Goal: Task Accomplishment & Management: Manage account settings

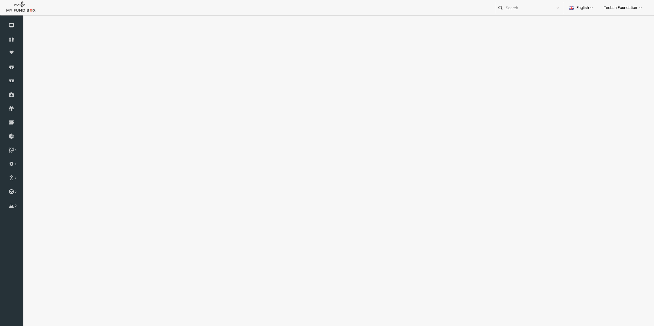
select select "100"
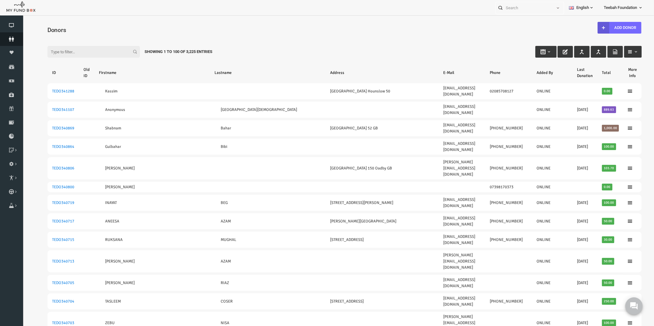
click at [14, 38] on icon at bounding box center [11, 39] width 23 height 5
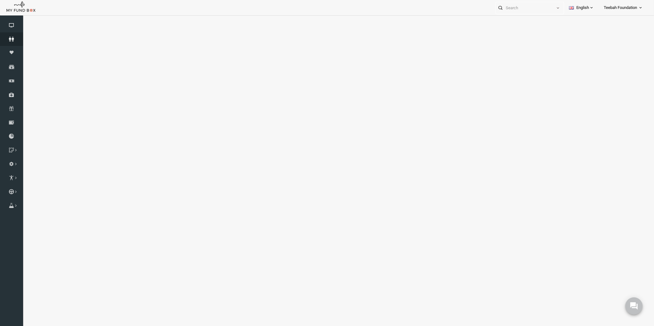
select select "100"
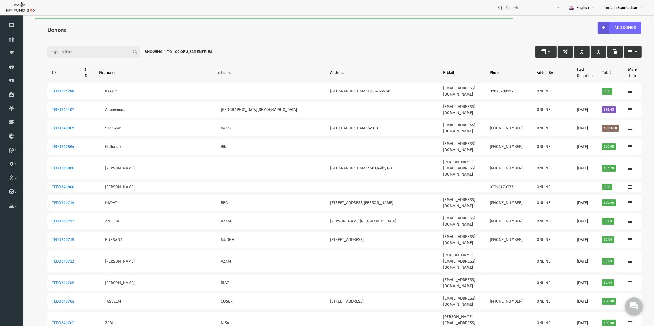
click at [59, 51] on input "Filter:" at bounding box center [81, 52] width 92 height 12
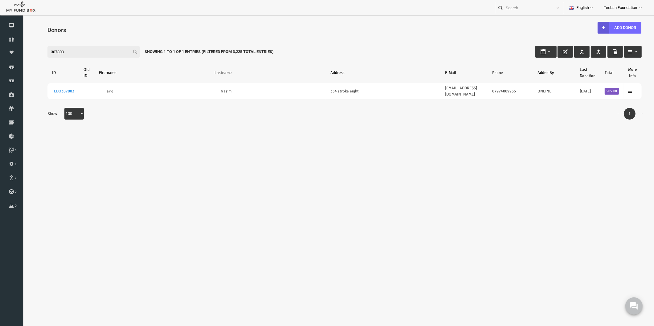
type input "307803"
click at [358, 133] on body "Donor Not Found Beneficiary Not Found Partner Not Found!!!! Please Fill out thi…" at bounding box center [331, 179] width 619 height 322
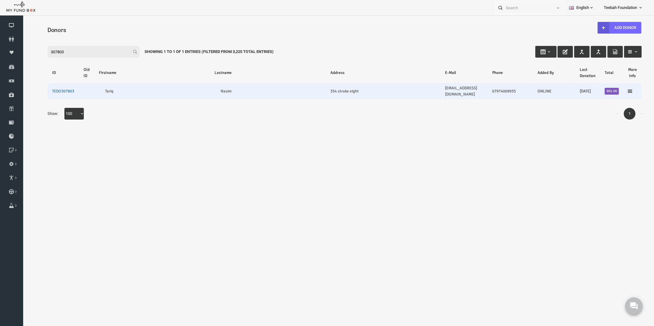
click at [51, 89] on link "TEDO307803" at bounding box center [50, 91] width 22 height 5
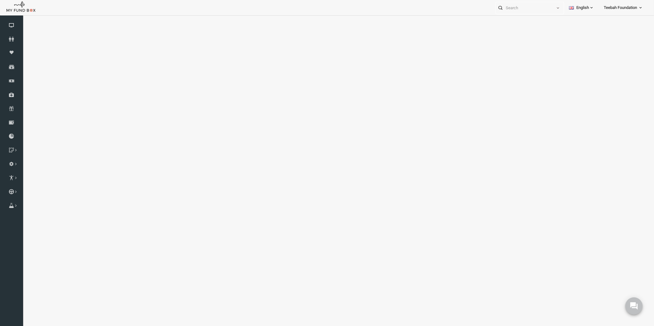
select select "100"
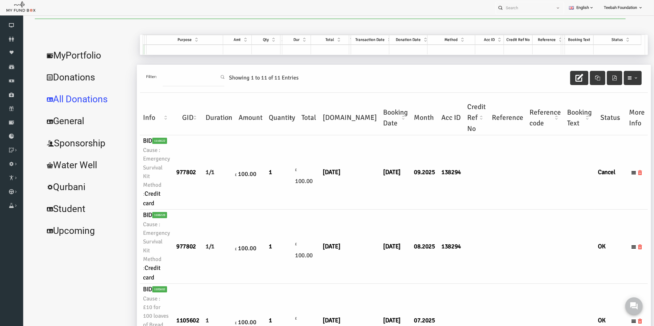
click at [452, 197] on td at bounding box center [464, 172] width 25 height 74
click at [55, 52] on link "MyPortfolio" at bounding box center [75, 55] width 92 height 22
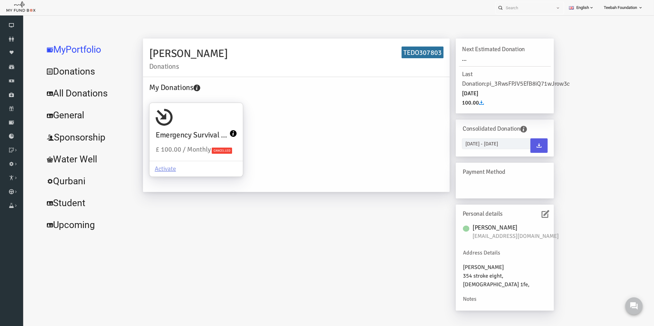
click at [534, 215] on icon at bounding box center [533, 214] width 8 height 8
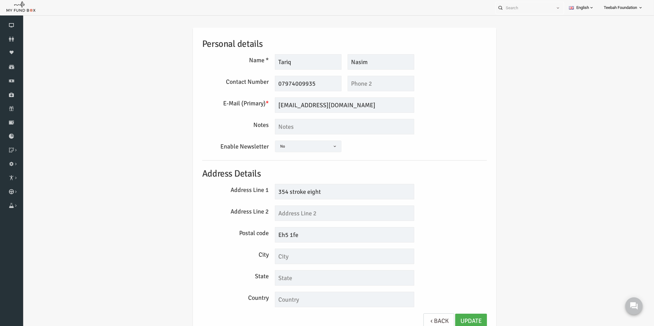
click at [535, 215] on div "Personal details Name * [GEOGRAPHIC_DATA] Description allows upto maximum of 25…" at bounding box center [331, 182] width 619 height 329
drag, startPoint x: 320, startPoint y: 195, endPoint x: 276, endPoint y: 194, distance: 43.5
click at [276, 194] on input "354 stroke eight" at bounding box center [331, 191] width 139 height 15
click at [278, 213] on input "text" at bounding box center [331, 213] width 139 height 15
paste input "stroke eight"
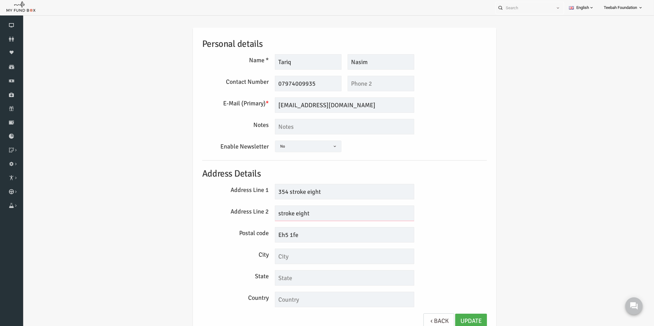
type input "stroke eight"
drag, startPoint x: 310, startPoint y: 193, endPoint x: 276, endPoint y: 193, distance: 33.6
click at [276, 193] on input "354 stroke eight" at bounding box center [331, 191] width 139 height 15
type input "354"
click at [109, 91] on div "Personal details Name * [GEOGRAPHIC_DATA] Description allows upto maximum of 25…" at bounding box center [331, 182] width 619 height 329
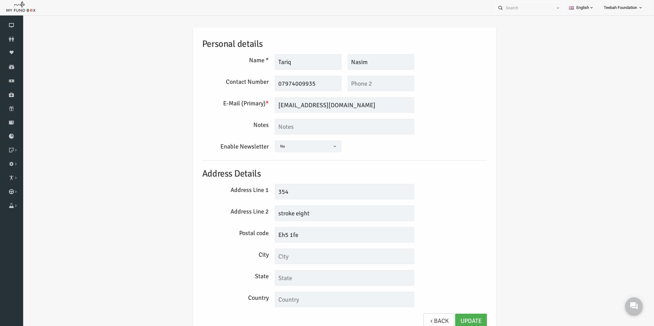
click at [184, 124] on div "Personal details Name * [GEOGRAPHIC_DATA] Description allows upto maximum of 25…" at bounding box center [331, 182] width 297 height 308
click at [419, 136] on div "Personal details Name * [GEOGRAPHIC_DATA] Description allows upto maximum of 25…" at bounding box center [331, 182] width 297 height 308
click at [424, 131] on div "Notes" at bounding box center [331, 126] width 291 height 15
click at [15, 38] on icon at bounding box center [11, 39] width 23 height 5
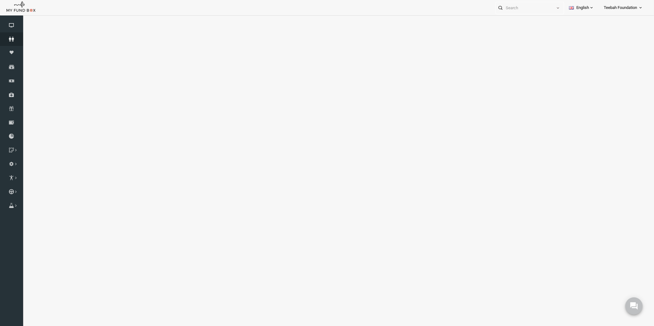
select select "100"
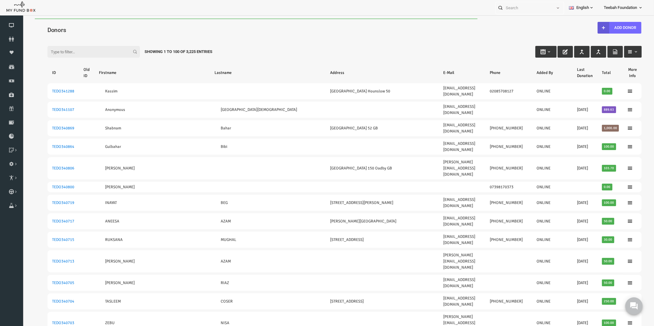
click at [11, 139] on link "Download Report" at bounding box center [11, 136] width 23 height 14
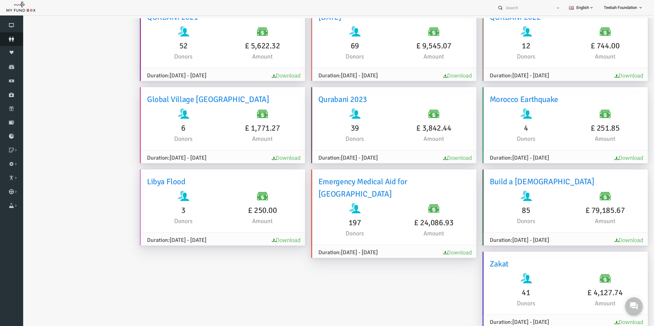
click at [14, 37] on icon at bounding box center [11, 39] width 23 height 5
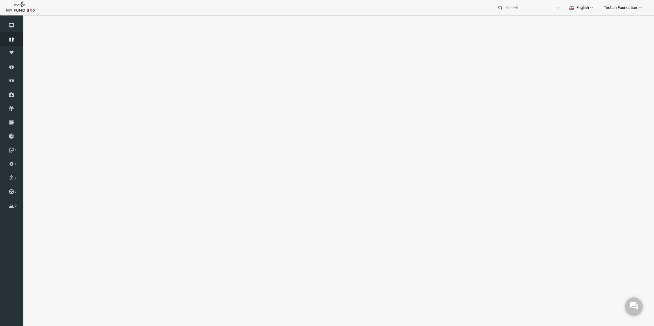
select select "100"
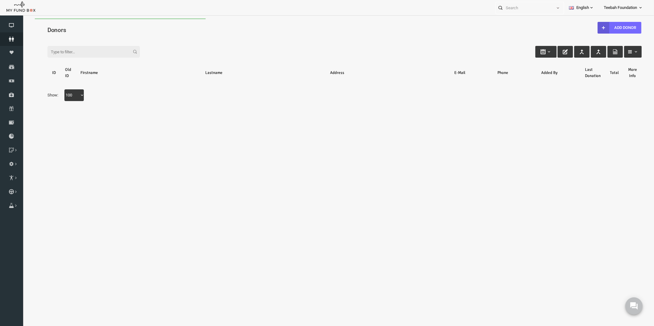
scroll to position [0, 0]
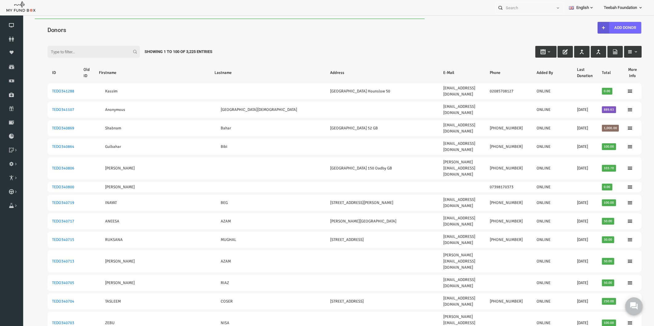
click at [66, 52] on input "Filter:" at bounding box center [81, 52] width 92 height 12
paste input "172636"
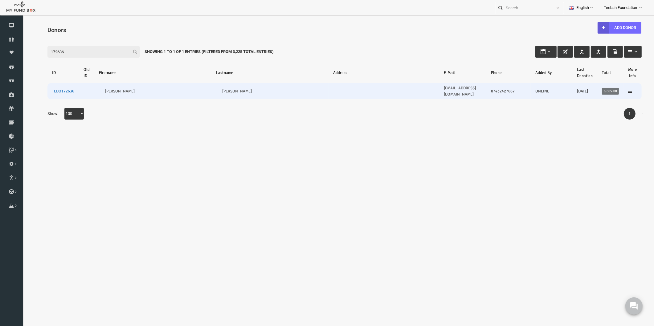
type input "172636"
click at [45, 89] on link "TEDO172636" at bounding box center [50, 91] width 22 height 5
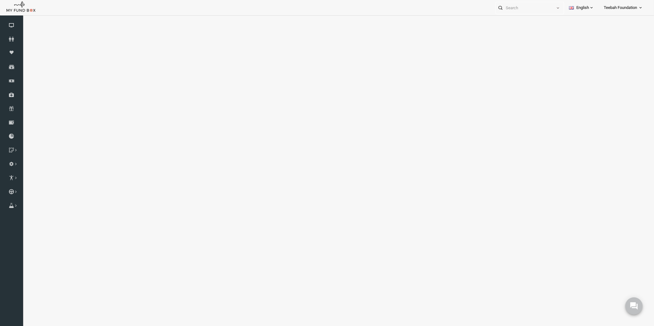
select select "100"
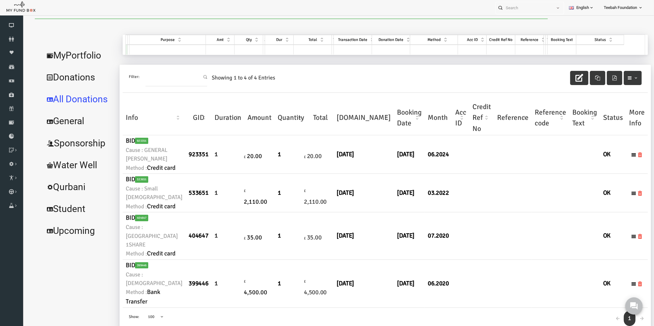
click at [71, 59] on link "MyPortfolio" at bounding box center [66, 55] width 75 height 22
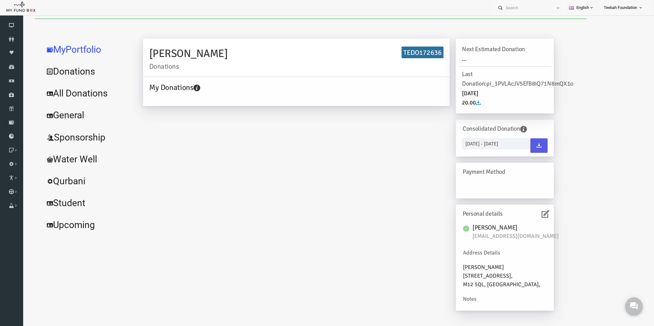
click at [530, 209] on link at bounding box center [530, 211] width 3 height 8
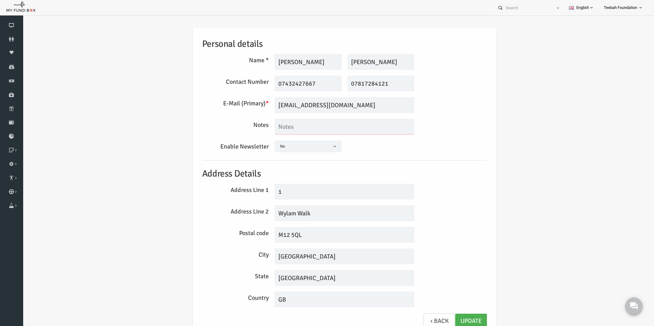
click at [323, 121] on textarea at bounding box center [331, 126] width 139 height 15
click at [324, 125] on textarea at bounding box center [331, 126] width 139 height 15
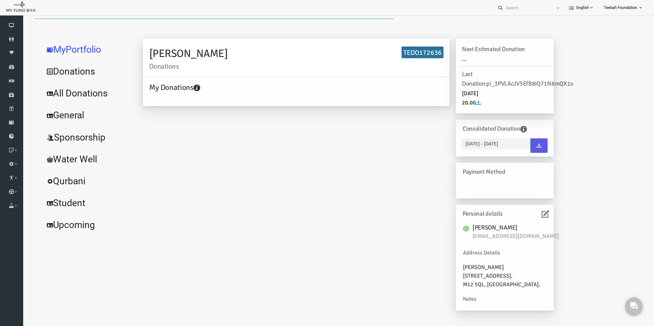
click at [74, 100] on link "All Donations" at bounding box center [75, 93] width 92 height 22
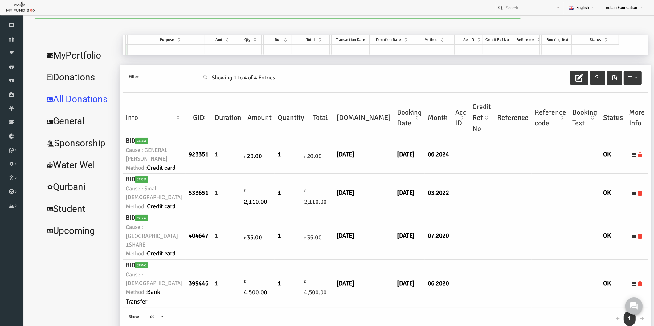
click at [481, 174] on td at bounding box center [500, 154] width 38 height 39
click at [232, 174] on td "£ 20.00" at bounding box center [247, 154] width 30 height 39
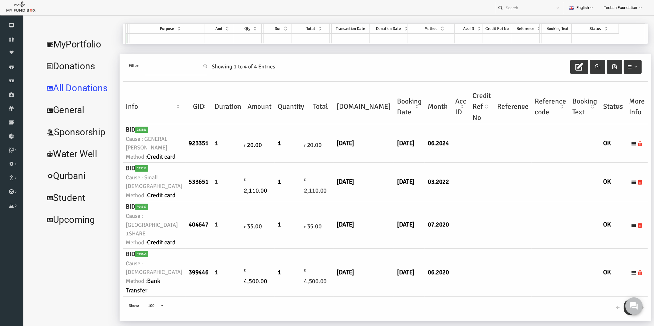
scroll to position [19, 0]
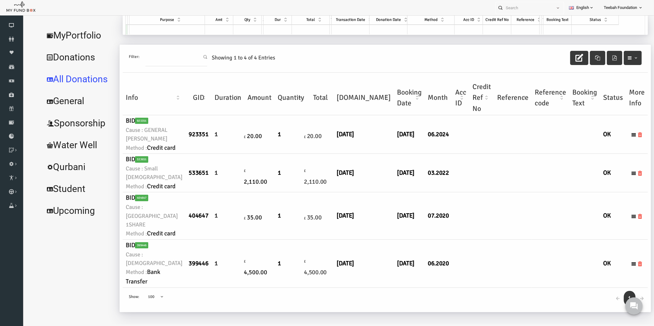
click at [173, 280] on td "399446" at bounding box center [186, 264] width 26 height 48
click at [139, 250] on small "Cause : [DEMOGRAPHIC_DATA]" at bounding box center [141, 259] width 57 height 18
click at [138, 268] on small "Method : Bank Transfer" at bounding box center [141, 277] width 57 height 19
drag, startPoint x: 137, startPoint y: 105, endPoint x: 148, endPoint y: 134, distance: 30.3
click at [148, 154] on td "BID 533651 Cause : Small [DEMOGRAPHIC_DATA] Method : Credit card" at bounding box center [141, 173] width 63 height 39
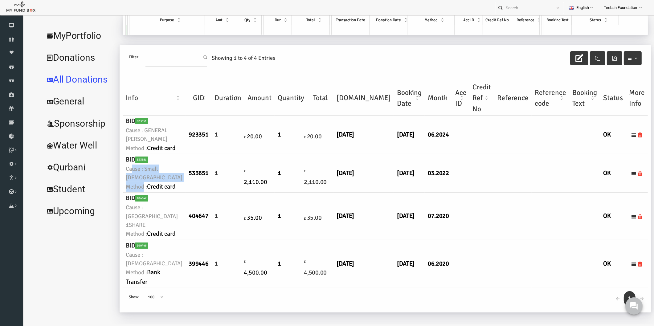
scroll to position [0, 0]
click at [20, 39] on icon at bounding box center [11, 39] width 23 height 5
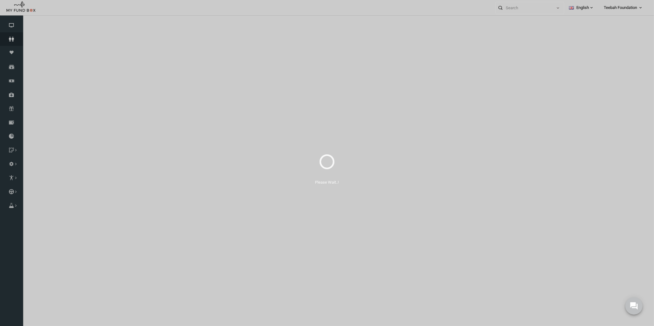
select select "100"
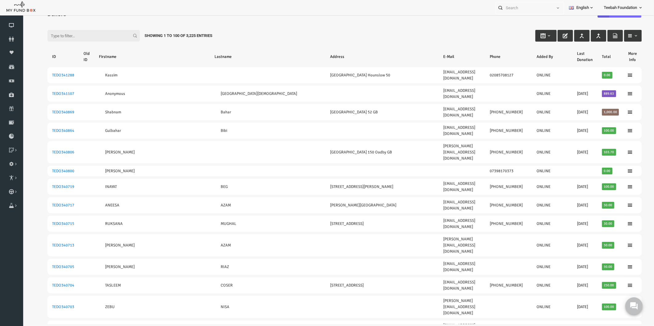
click at [48, 36] on input "Filter:" at bounding box center [81, 36] width 92 height 12
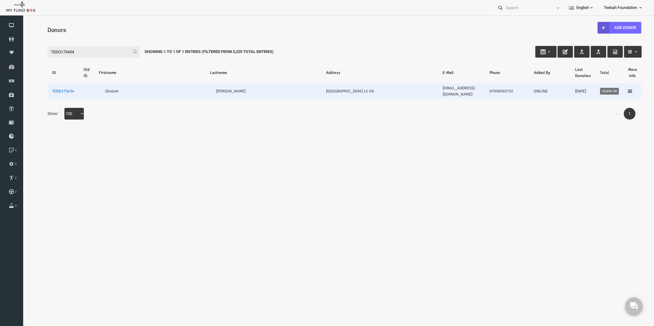
type input "TEDO173434"
click at [58, 89] on link "TEDO173434" at bounding box center [50, 91] width 22 height 5
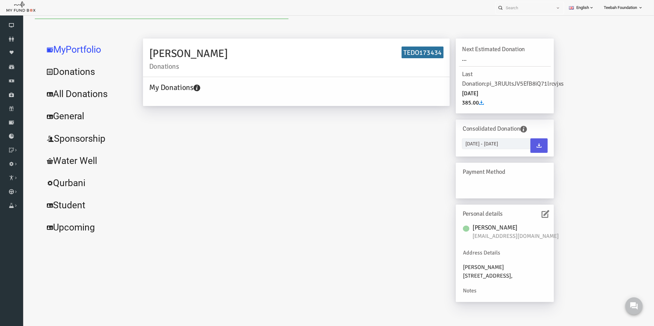
click at [86, 97] on link "All Donations" at bounding box center [75, 94] width 92 height 22
select select "100"
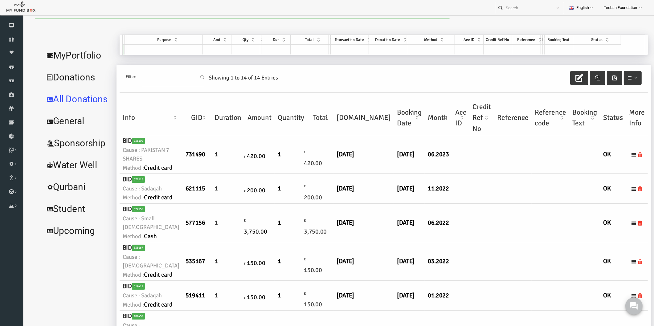
click at [457, 174] on td at bounding box center [469, 154] width 25 height 39
click at [71, 55] on link "MyPortfolio" at bounding box center [65, 55] width 72 height 22
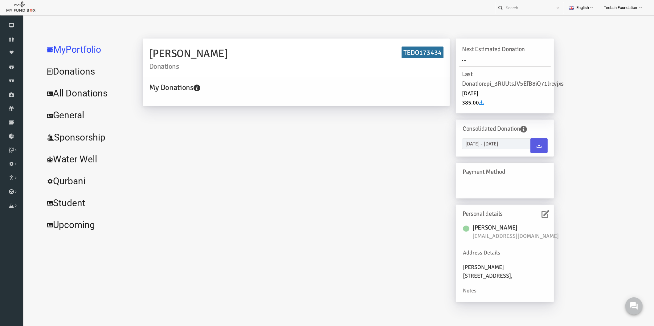
click at [533, 214] on icon at bounding box center [533, 214] width 8 height 8
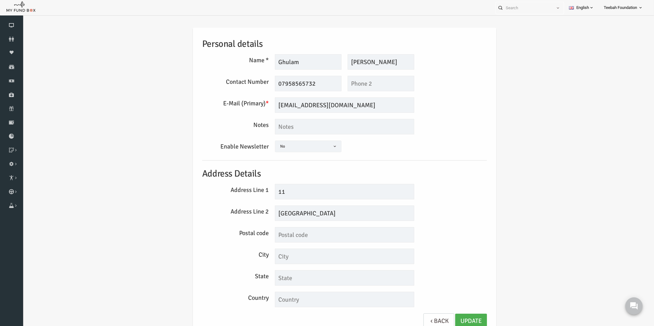
click at [438, 145] on div "Enable Newsletter Yes No No" at bounding box center [331, 148] width 291 height 14
drag, startPoint x: 363, startPoint y: 62, endPoint x: 327, endPoint y: 63, distance: 36.1
click at [327, 63] on div "Ghulam Description allows upto maximum of 255 characters. Please Fill out this …" at bounding box center [331, 61] width 145 height 15
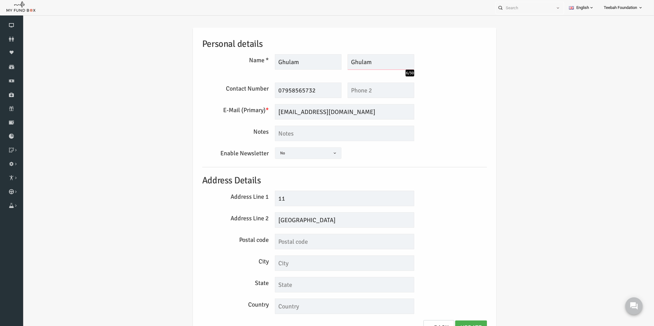
type input "Ghulam"
drag, startPoint x: 291, startPoint y: 64, endPoint x: 252, endPoint y: 59, distance: 39.4
click at [252, 59] on div "Name * [GEOGRAPHIC_DATA] Description allows upto maximum of 255 characters. Ple…" at bounding box center [331, 65] width 291 height 22
paste input "[PERSON_NAME]"
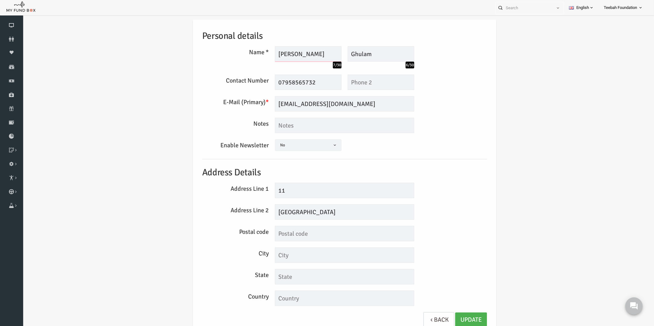
scroll to position [10, 0]
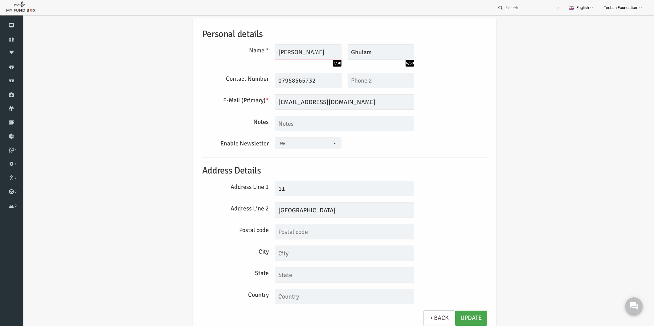
type input "[PERSON_NAME]"
click at [453, 313] on link "Update" at bounding box center [459, 318] width 32 height 15
click at [456, 317] on link "Update" at bounding box center [459, 318] width 32 height 15
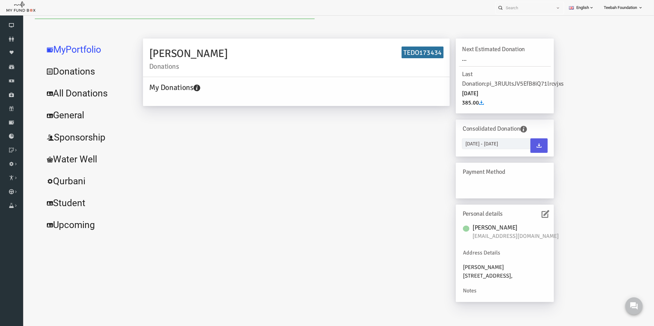
scroll to position [0, 0]
drag, startPoint x: 407, startPoint y: 52, endPoint x: 428, endPoint y: 56, distance: 21.4
click at [428, 56] on h6 "TEDO173434" at bounding box center [410, 53] width 42 height 12
click at [91, 90] on link "All Donations" at bounding box center [75, 93] width 92 height 22
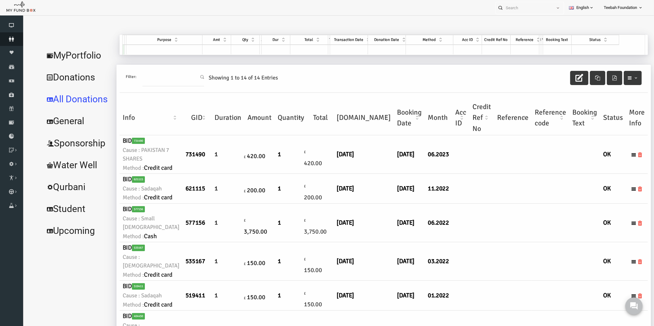
click at [14, 39] on icon at bounding box center [11, 39] width 23 height 5
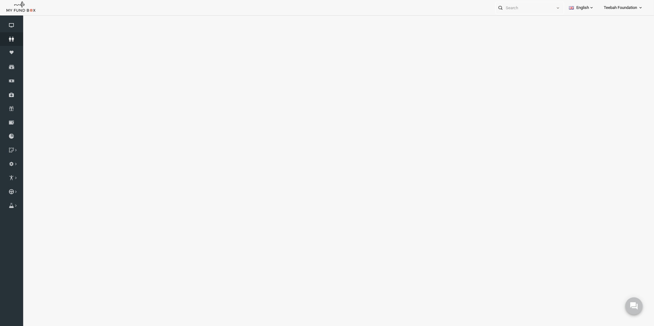
select select "100"
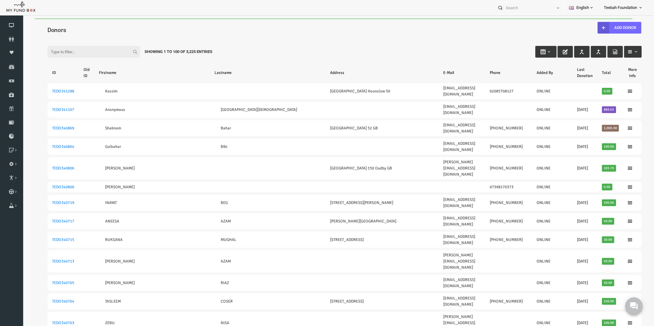
click at [306, 29] on h4 "Donors" at bounding box center [335, 30] width 600 height 9
click at [12, 41] on icon at bounding box center [11, 39] width 23 height 5
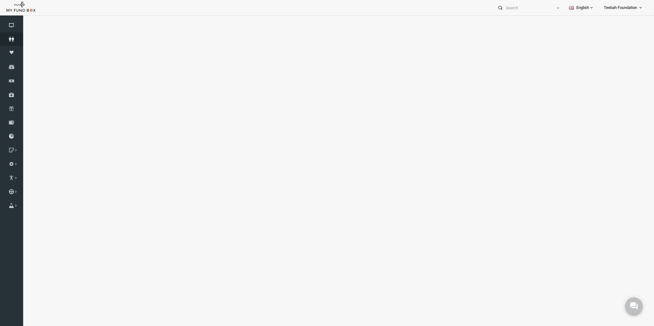
select select "100"
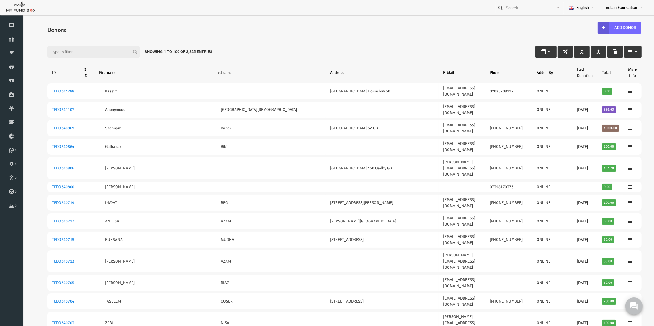
click at [253, 49] on div "Filter: Showing 1 to 100 of 3,225 Entries" at bounding box center [332, 46] width 607 height 17
click at [301, 38] on div "Filter: Showing 1 to 100 of 3,225 Entries" at bounding box center [332, 46] width 607 height 17
